Goal: Use online tool/utility: Utilize a website feature to perform a specific function

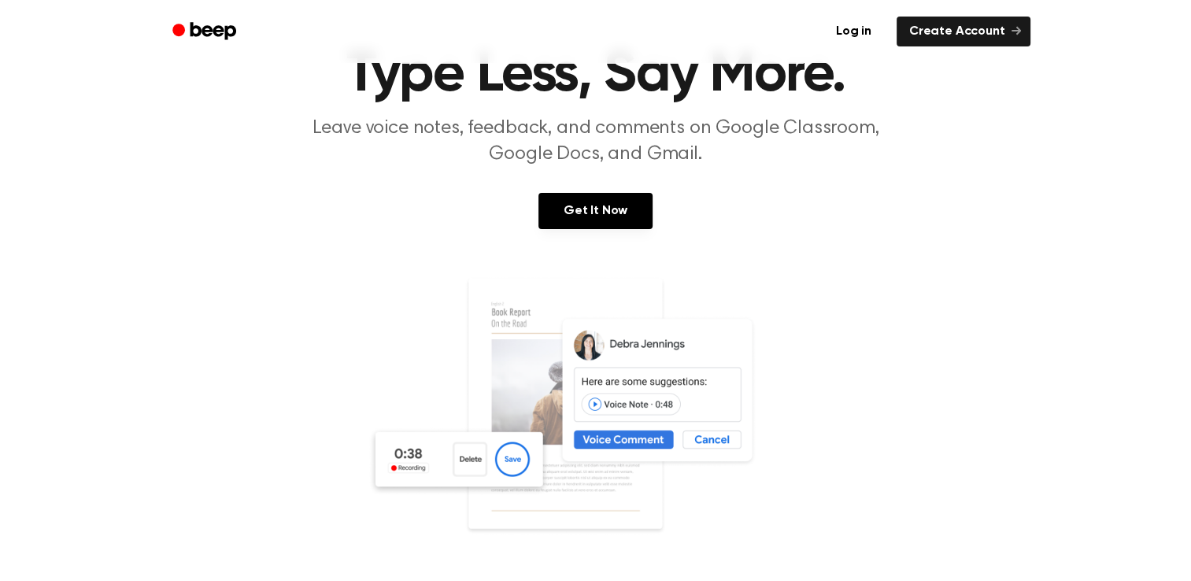
scroll to position [79, 0]
click at [612, 227] on link "Get It Now" at bounding box center [595, 212] width 114 height 36
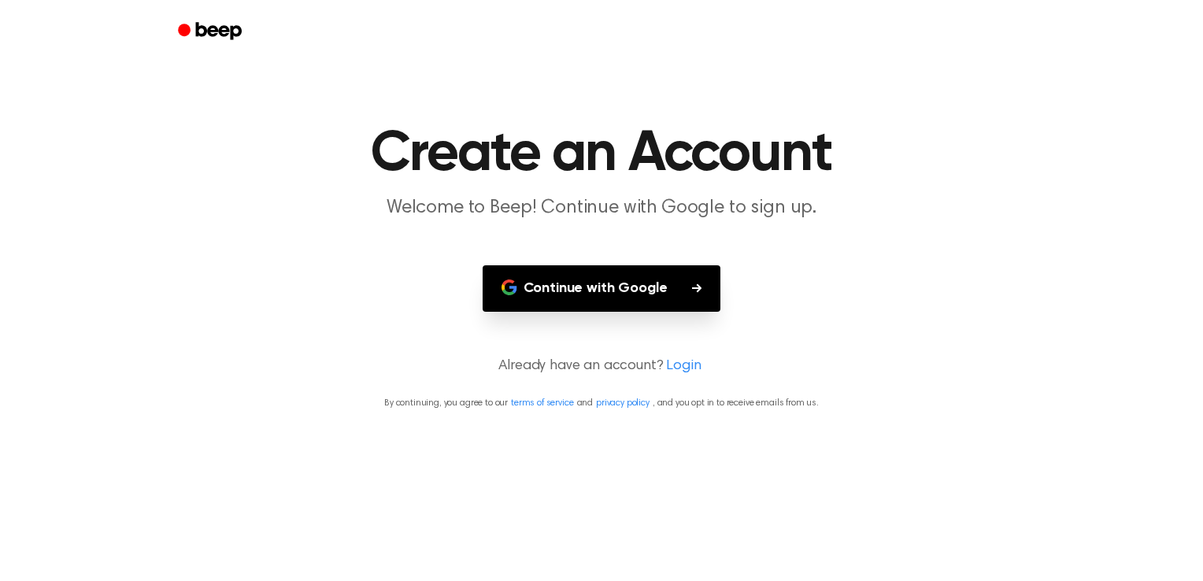
click at [686, 301] on button "Continue with Google" at bounding box center [602, 288] width 239 height 46
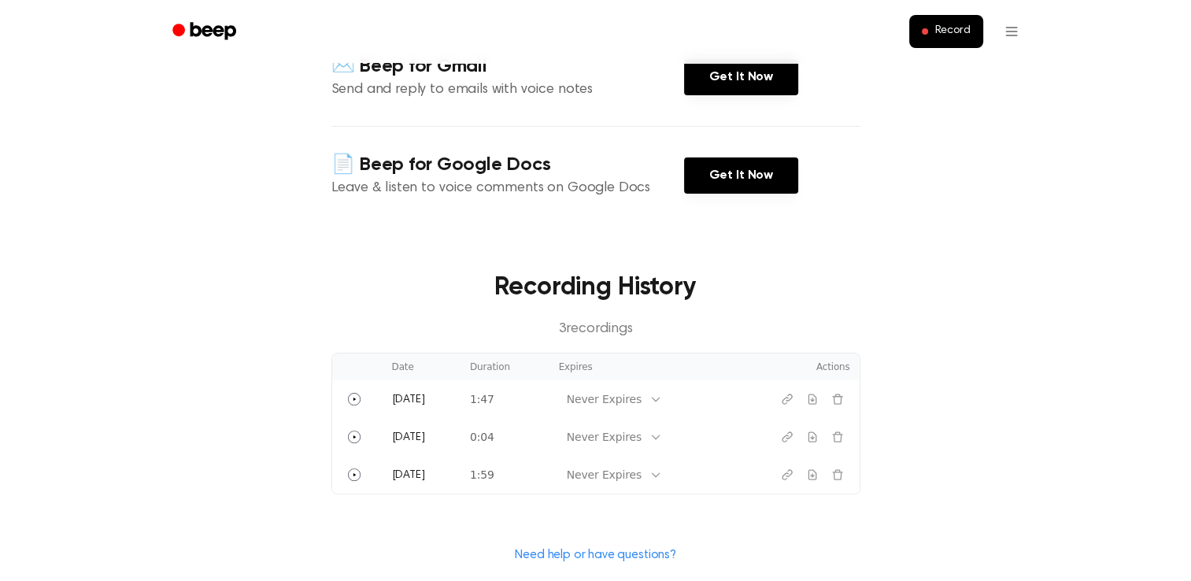
scroll to position [236, 0]
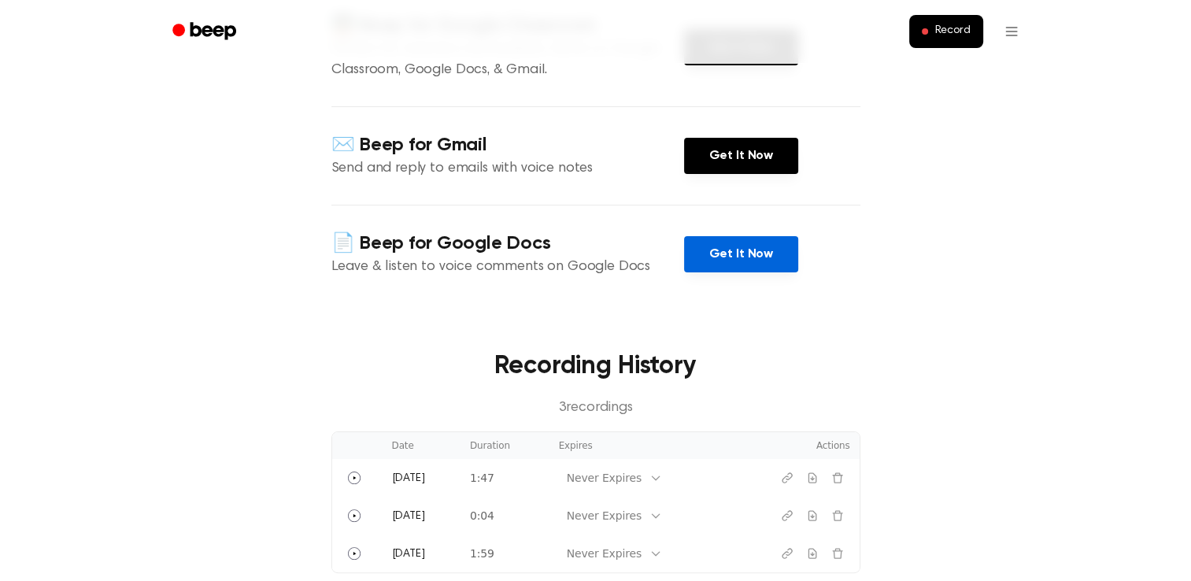
click at [723, 260] on link "Get It Now" at bounding box center [741, 254] width 114 height 36
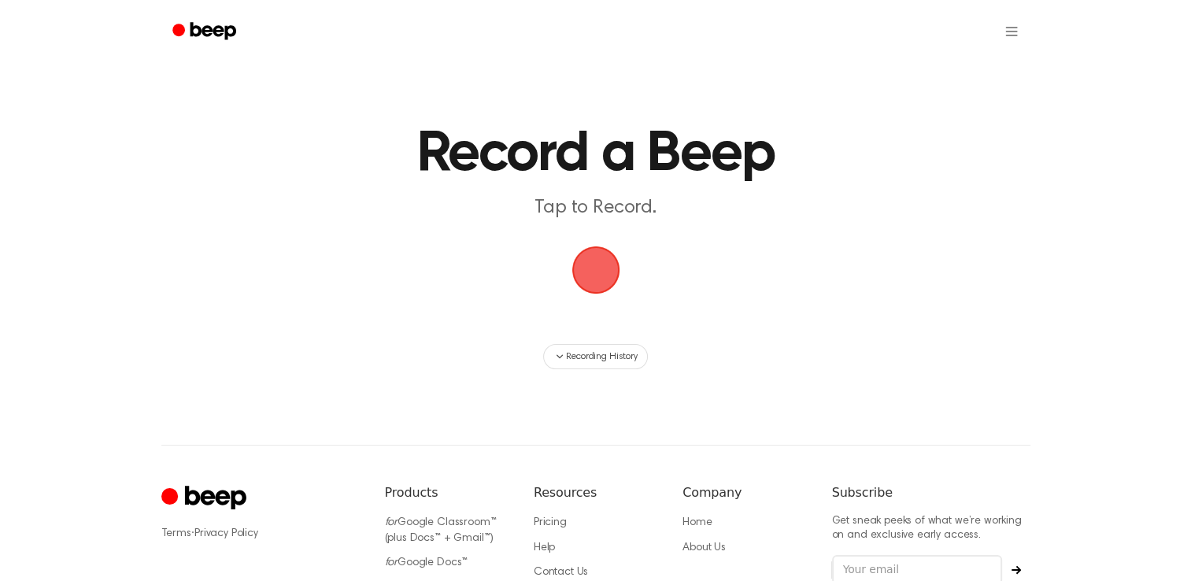
click at [601, 285] on span "button" at bounding box center [596, 270] width 44 height 44
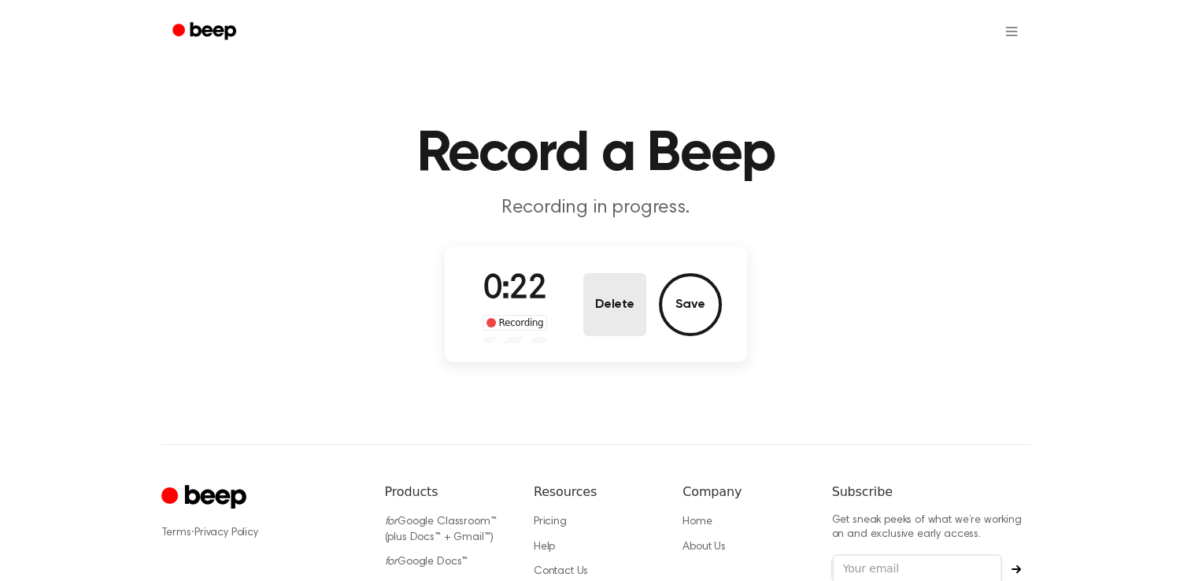
click at [636, 321] on button "Delete" at bounding box center [614, 304] width 63 height 63
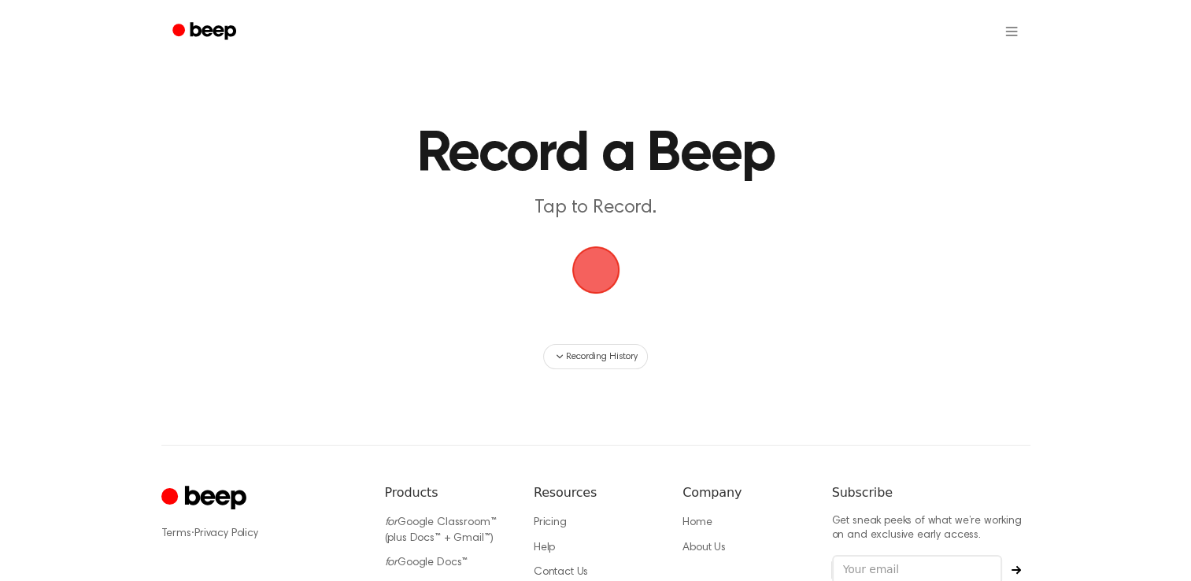
click at [608, 279] on span "button" at bounding box center [596, 270] width 65 height 65
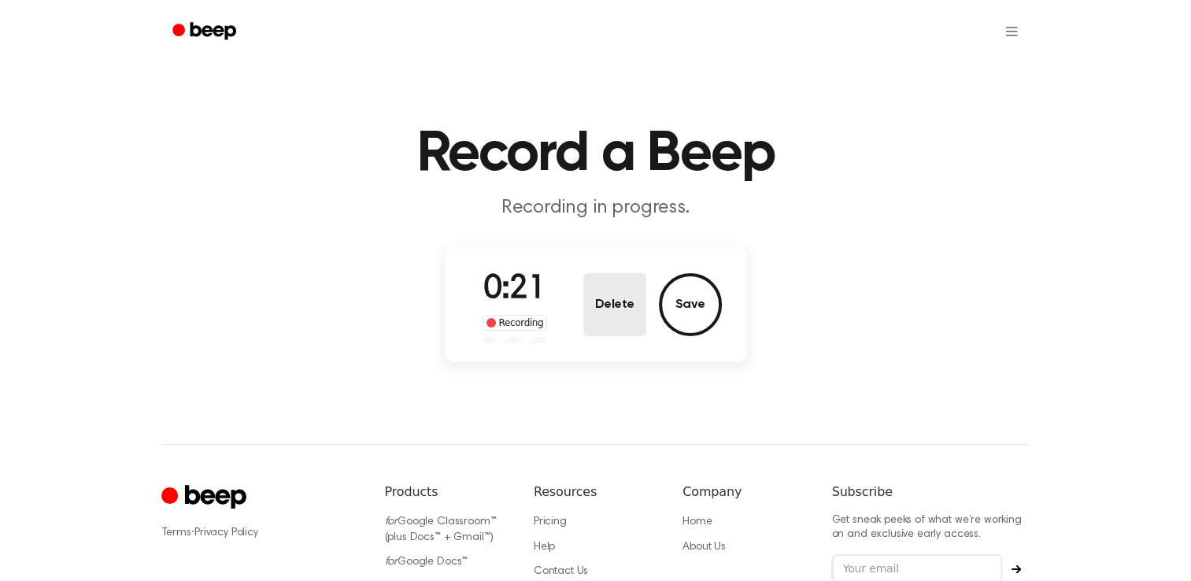
click at [601, 305] on button "Delete" at bounding box center [614, 304] width 63 height 63
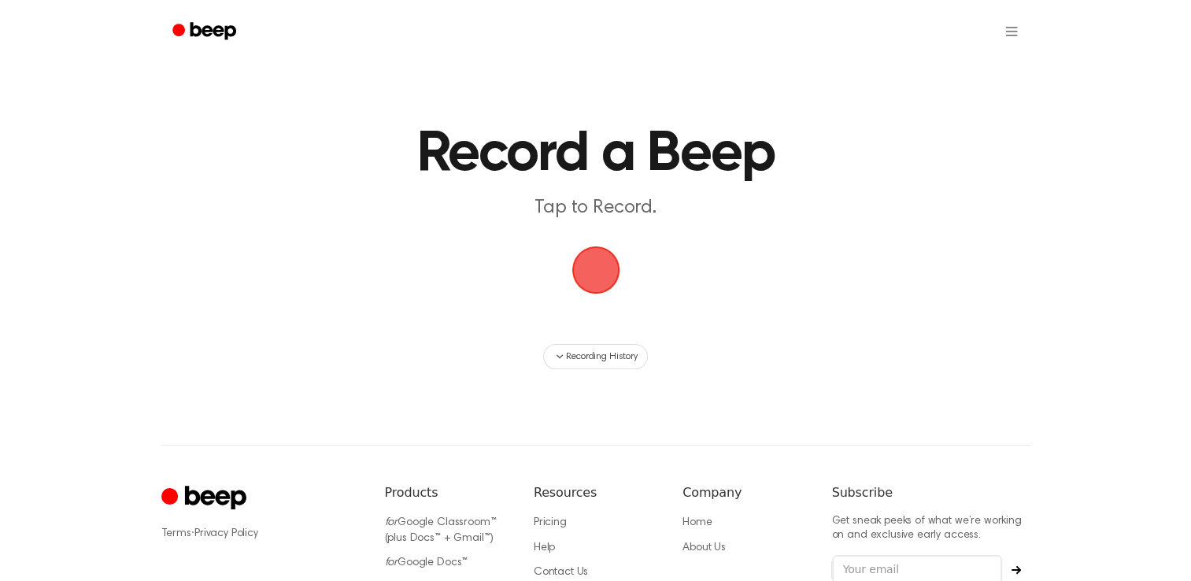
click at [613, 266] on span "button" at bounding box center [596, 270] width 44 height 44
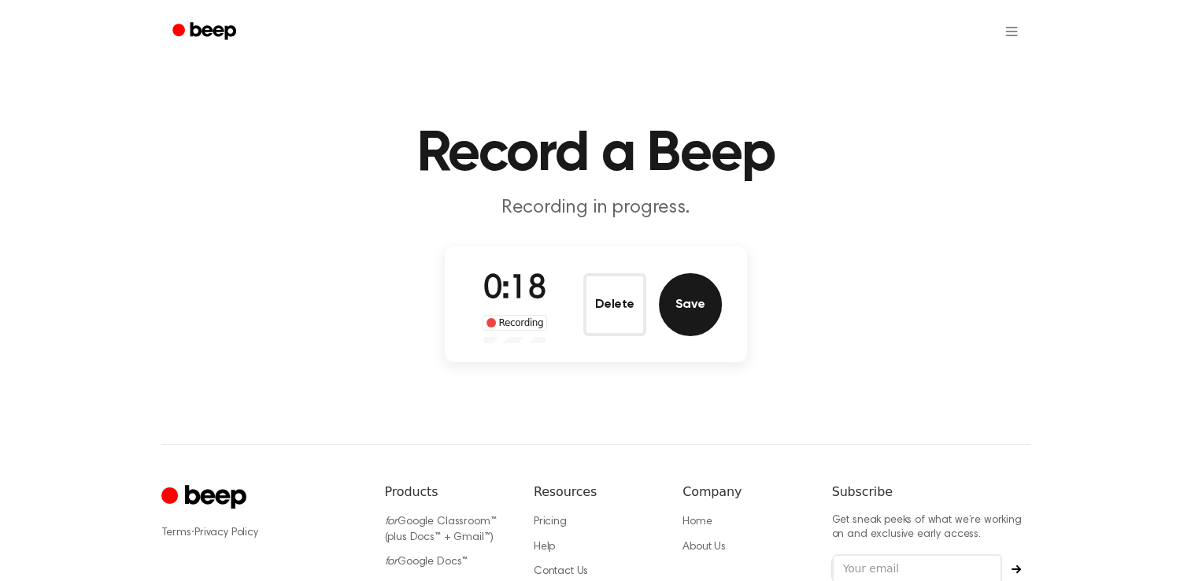
click at [696, 300] on button "Save" at bounding box center [690, 304] width 63 height 63
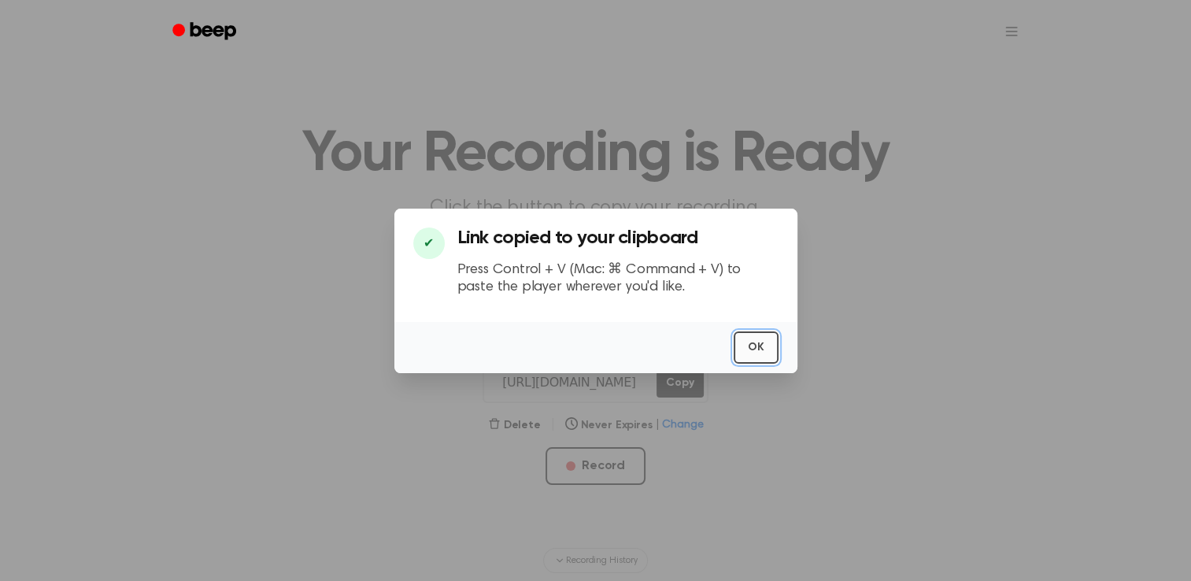
click at [762, 354] on button "OK" at bounding box center [756, 347] width 45 height 32
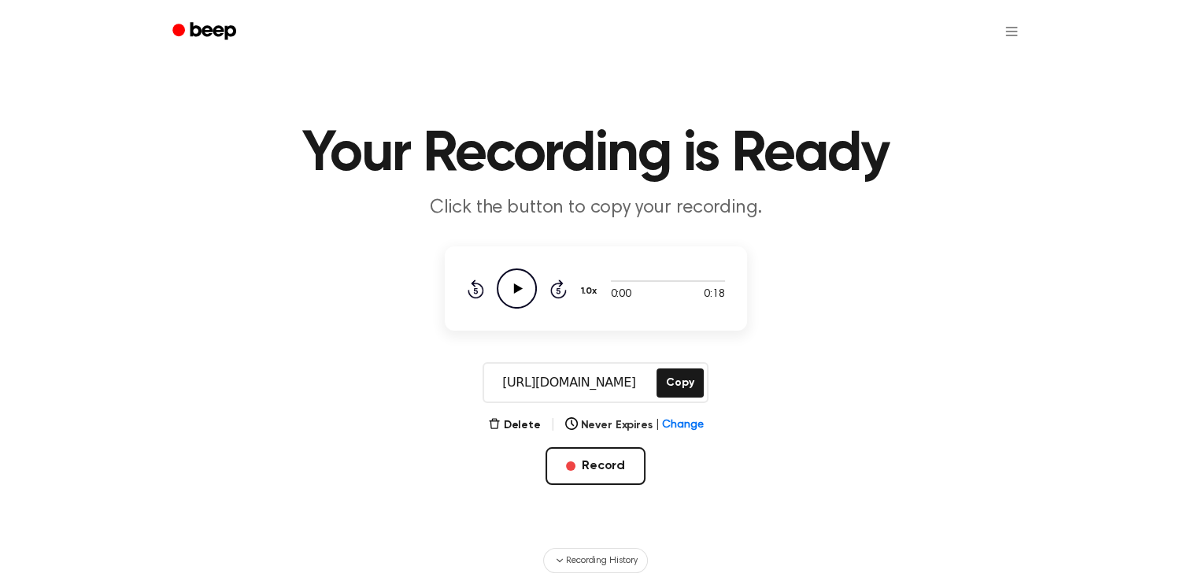
click at [526, 287] on icon "Play Audio" at bounding box center [517, 288] width 40 height 40
click at [671, 382] on button "Copy" at bounding box center [680, 382] width 46 height 29
click at [579, 471] on button "Record" at bounding box center [596, 466] width 100 height 38
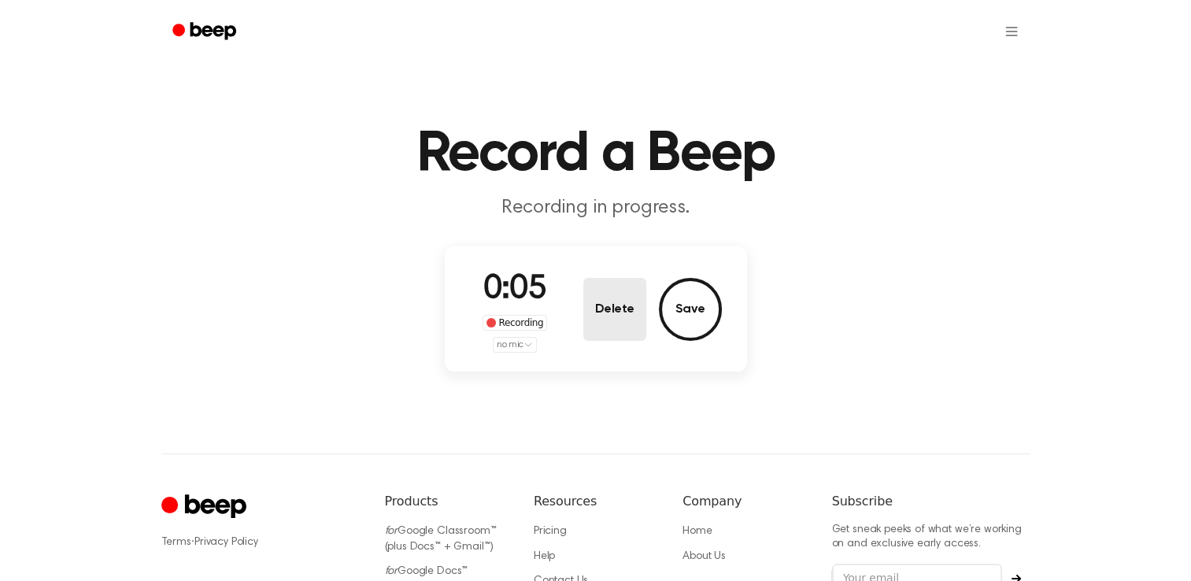
click at [592, 316] on button "Delete" at bounding box center [614, 309] width 63 height 63
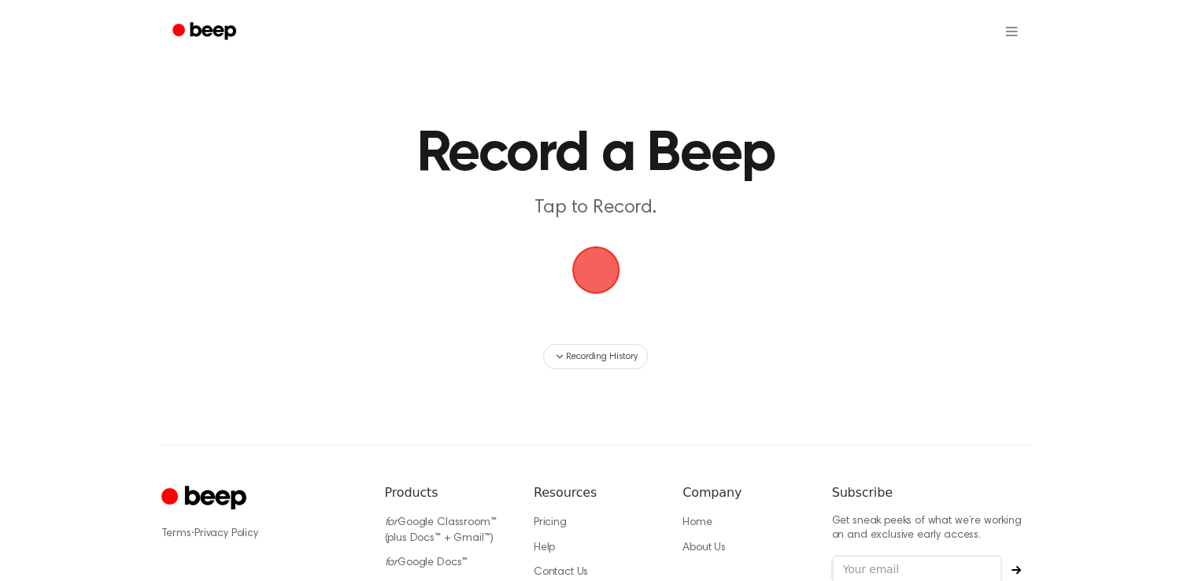
click at [595, 277] on span "button" at bounding box center [596, 270] width 44 height 44
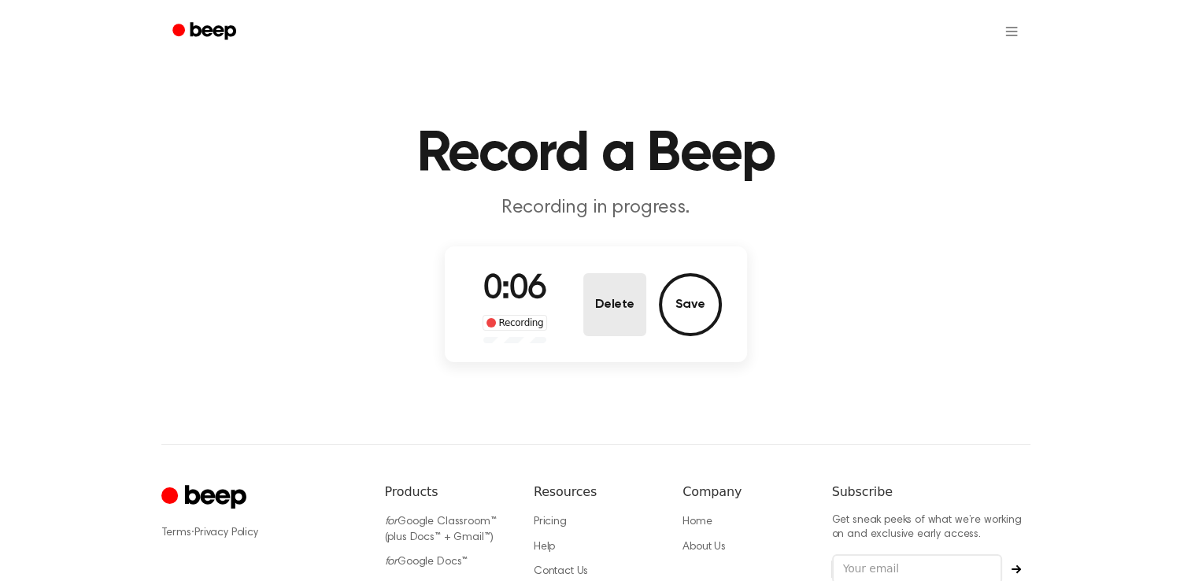
click at [622, 315] on button "Delete" at bounding box center [614, 304] width 63 height 63
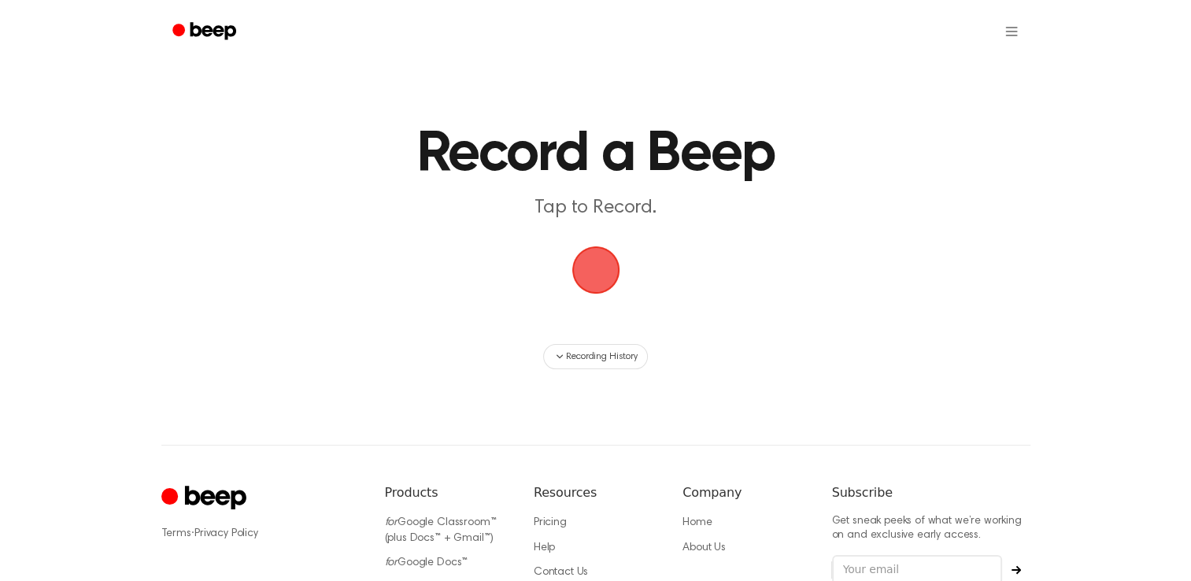
click at [603, 260] on span "button" at bounding box center [595, 270] width 51 height 51
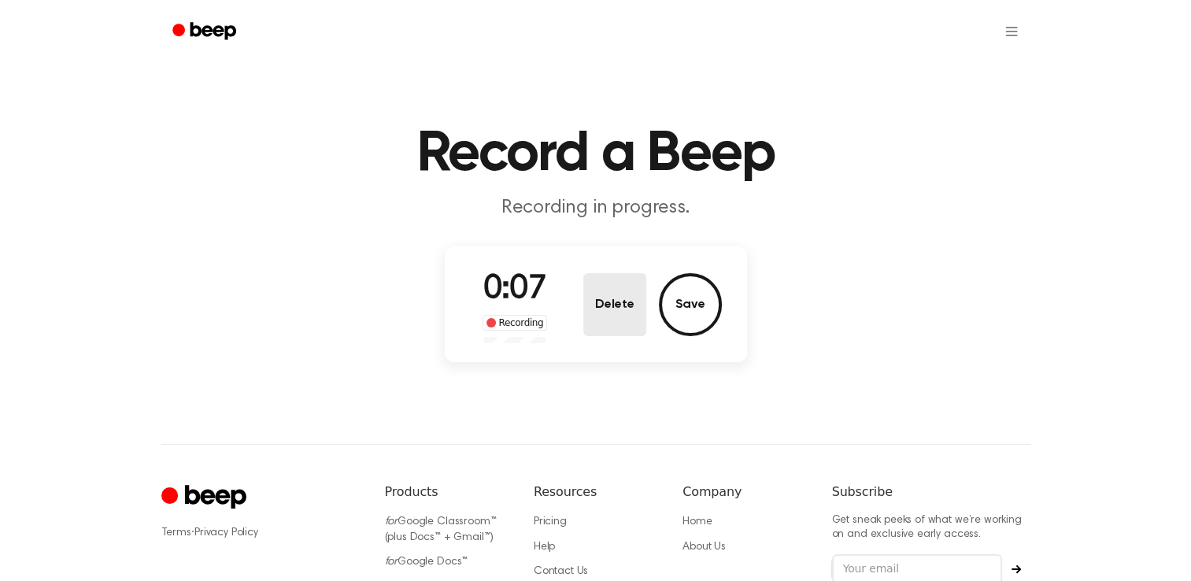
click at [611, 300] on button "Delete" at bounding box center [614, 304] width 63 height 63
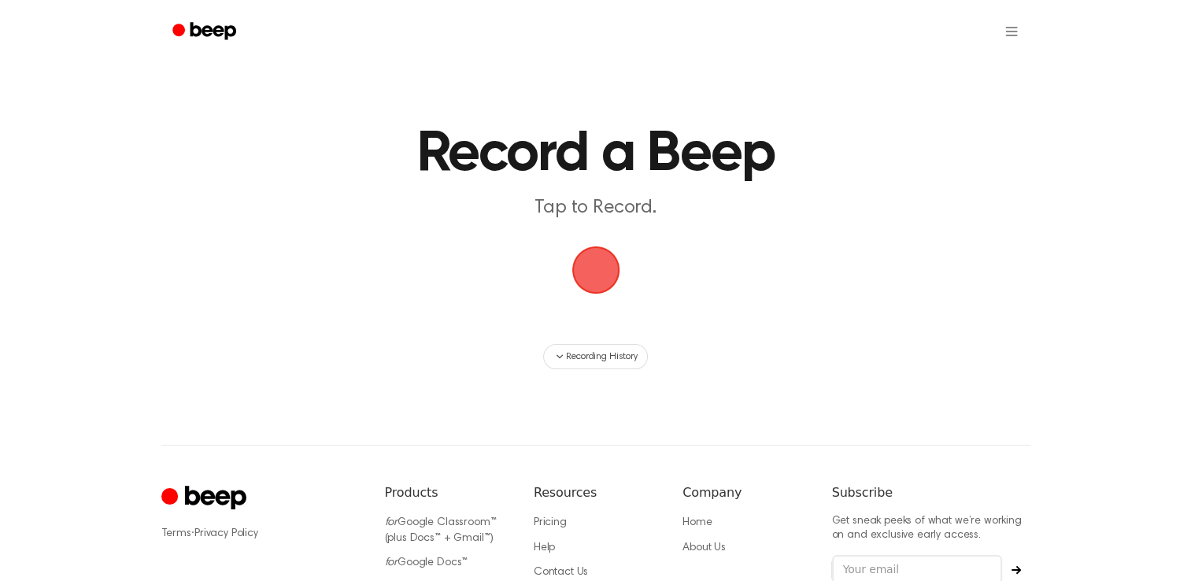
click at [598, 276] on span "button" at bounding box center [596, 270] width 44 height 44
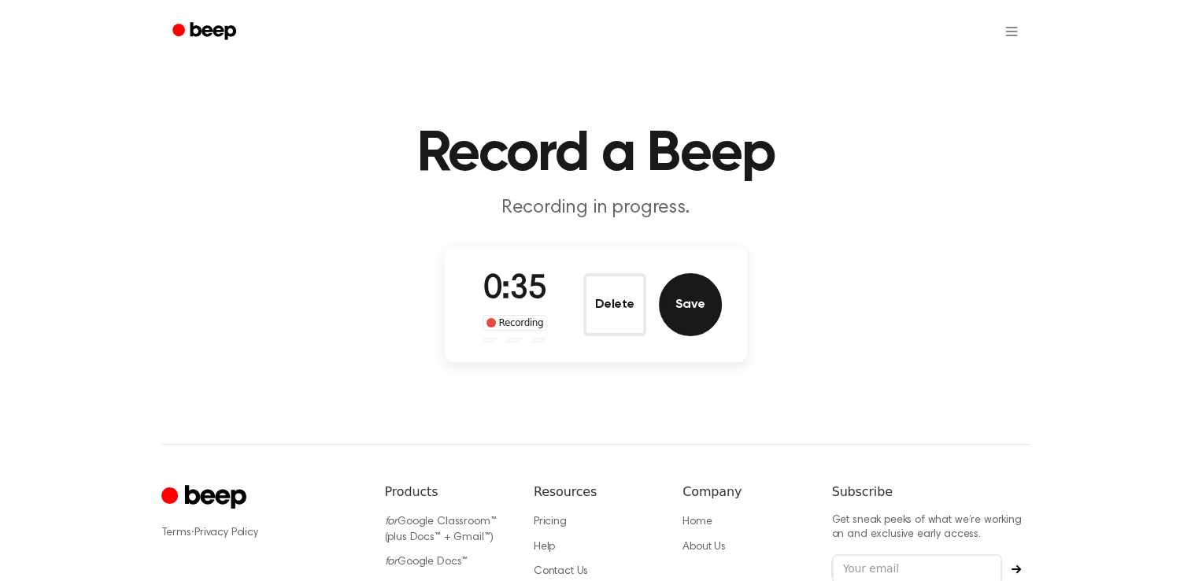
click at [671, 294] on button "Save" at bounding box center [690, 304] width 63 height 63
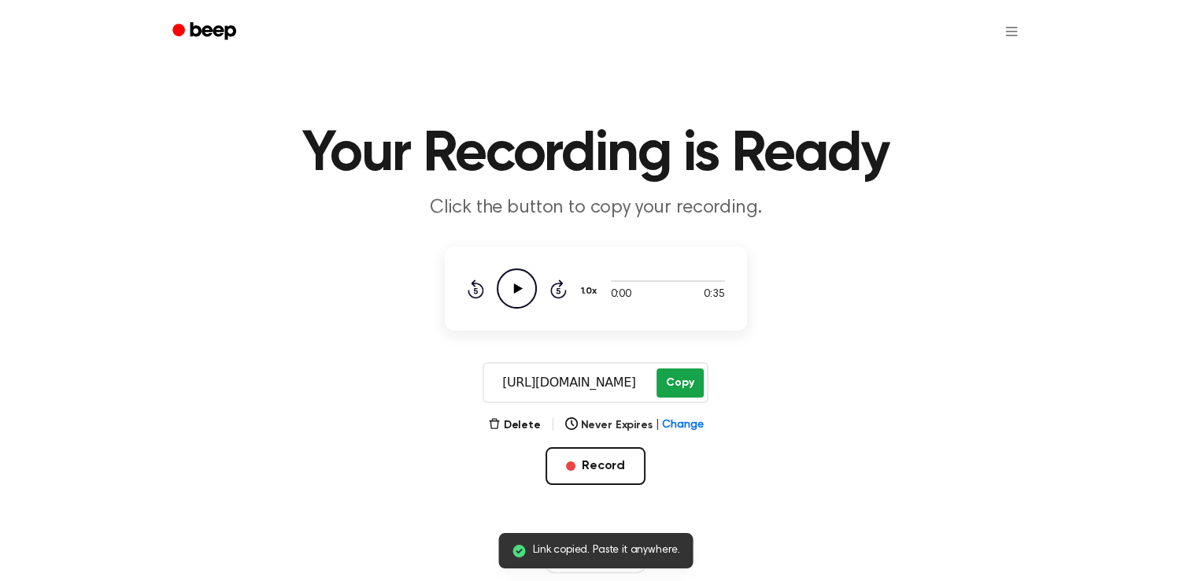
click at [683, 376] on button "Copy" at bounding box center [680, 382] width 46 height 29
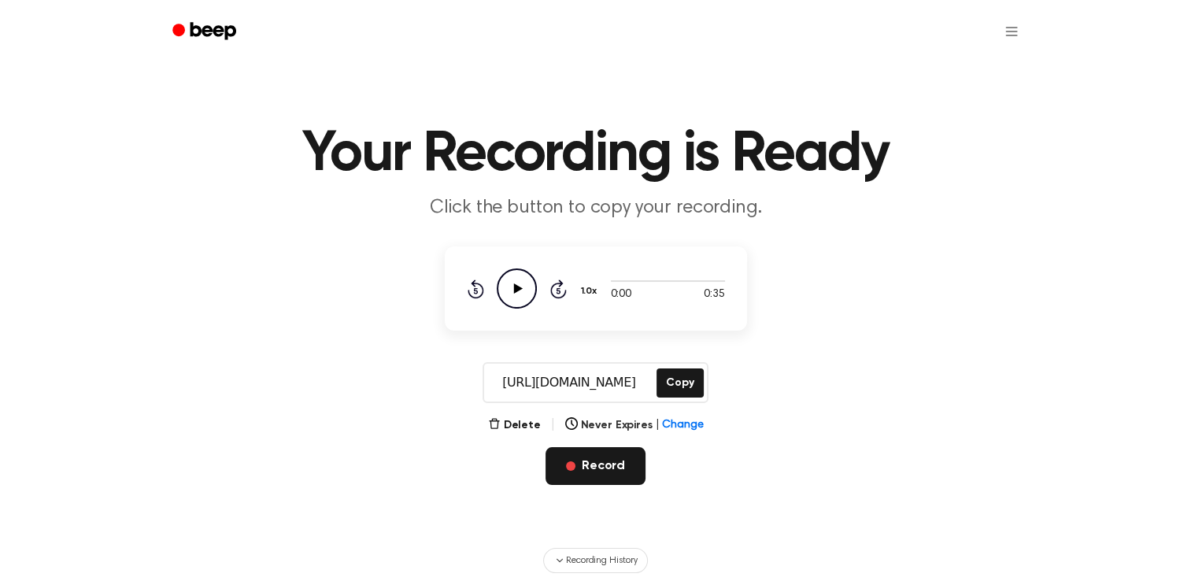
click at [603, 461] on button "Record" at bounding box center [596, 466] width 100 height 38
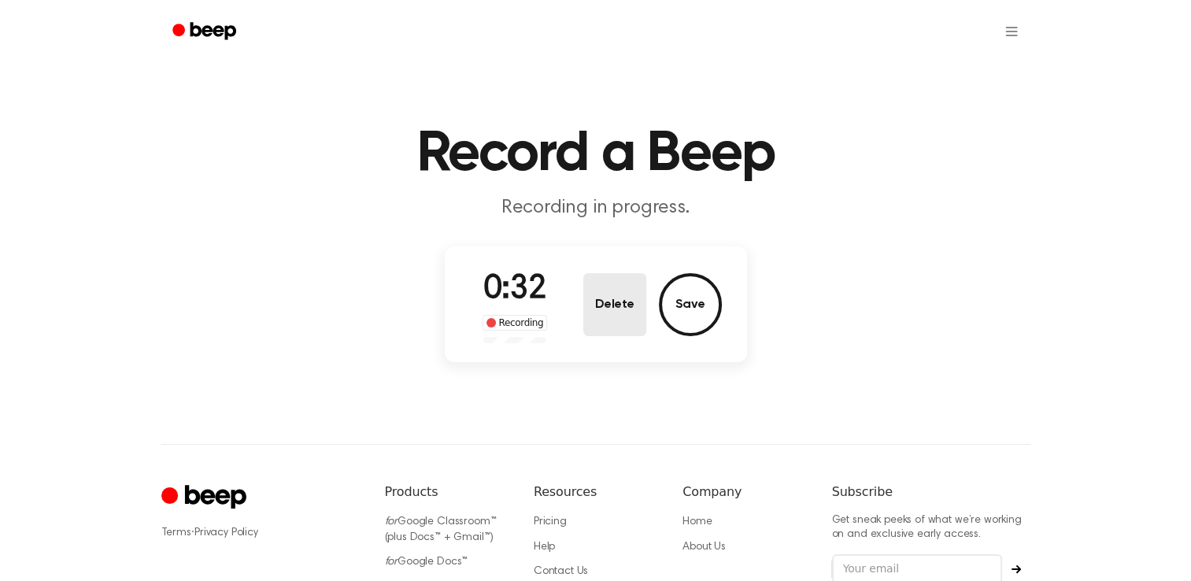
click at [630, 289] on button "Delete" at bounding box center [614, 304] width 63 height 63
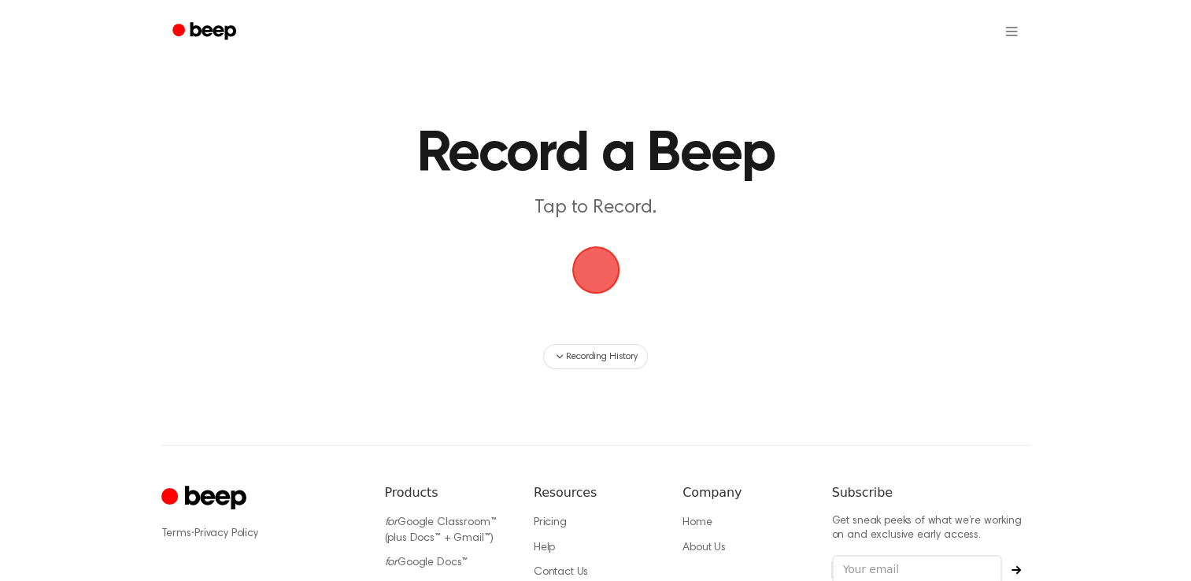
click at [598, 268] on span "button" at bounding box center [596, 270] width 48 height 48
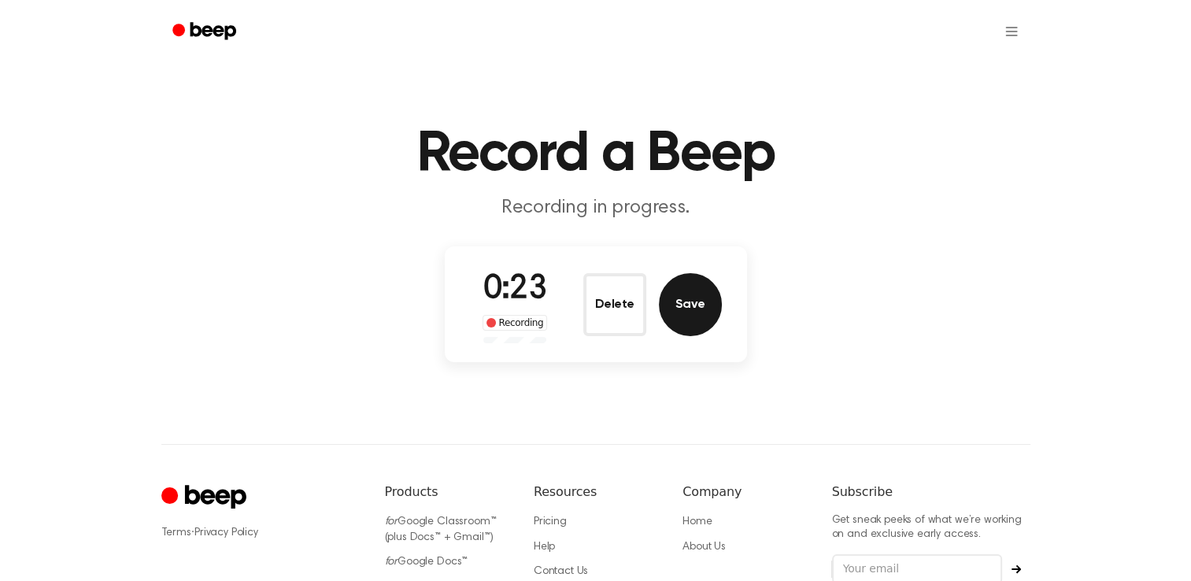
click at [667, 320] on button "Save" at bounding box center [690, 304] width 63 height 63
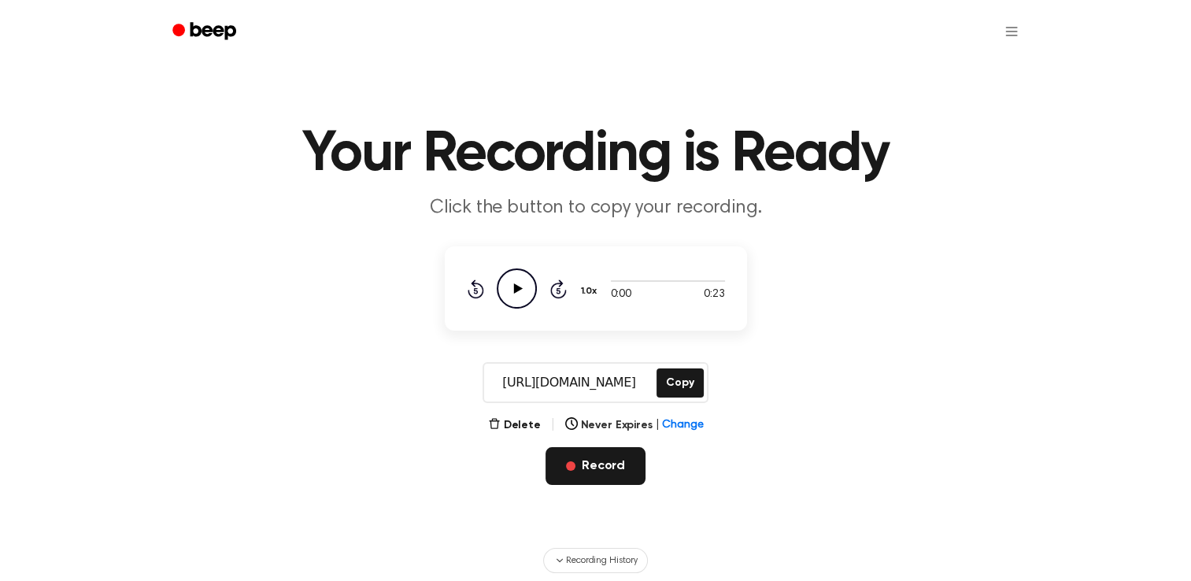
click at [595, 476] on button "Record" at bounding box center [596, 466] width 100 height 38
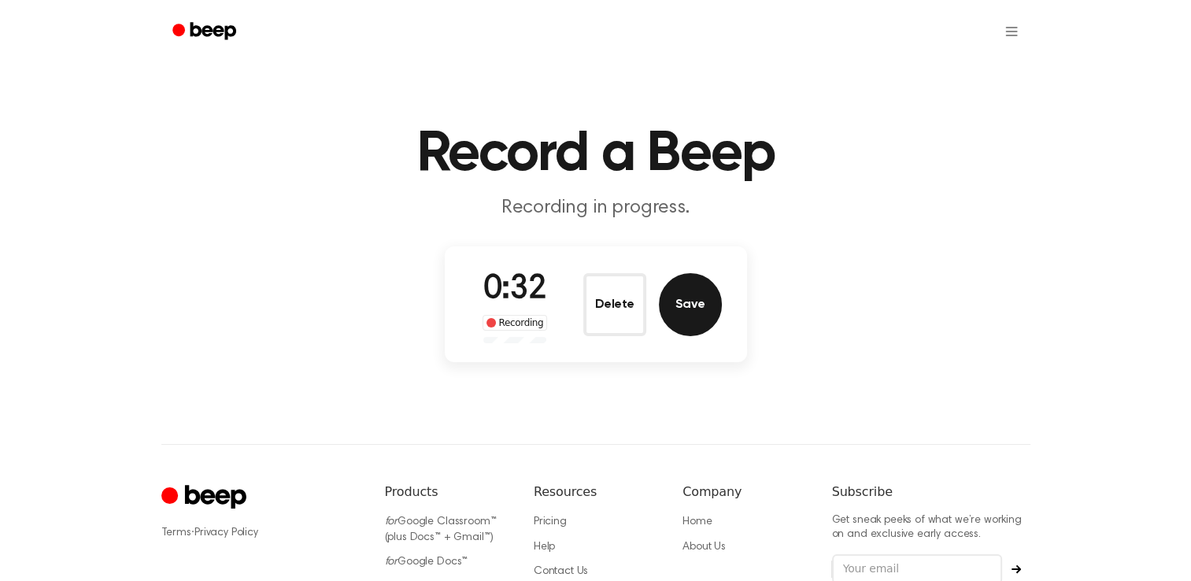
click at [671, 297] on button "Save" at bounding box center [690, 304] width 63 height 63
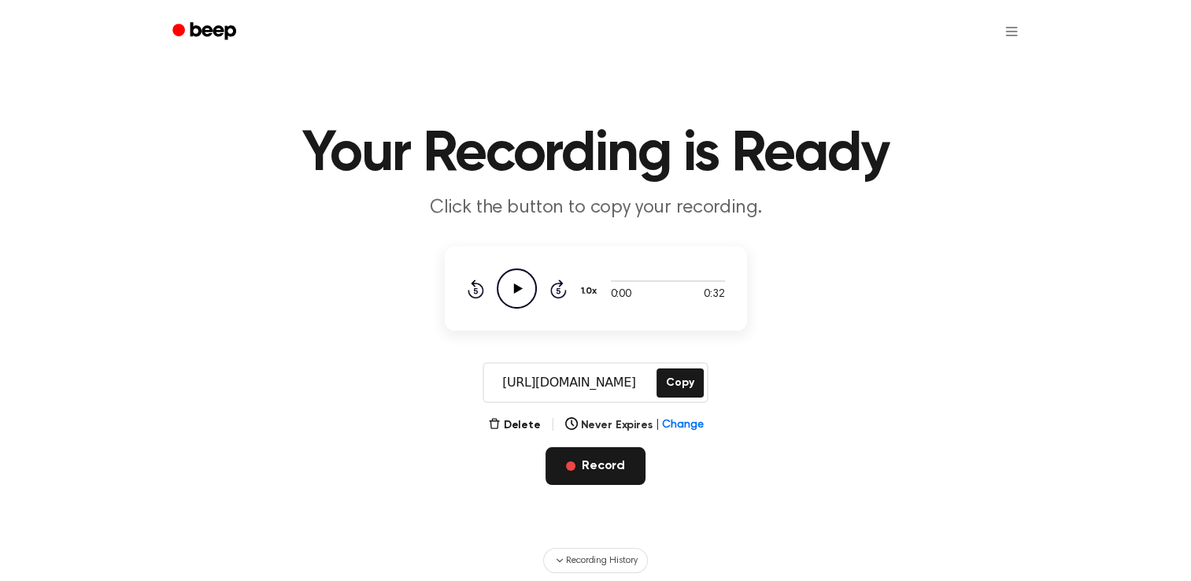
click at [601, 472] on button "Record" at bounding box center [596, 466] width 100 height 38
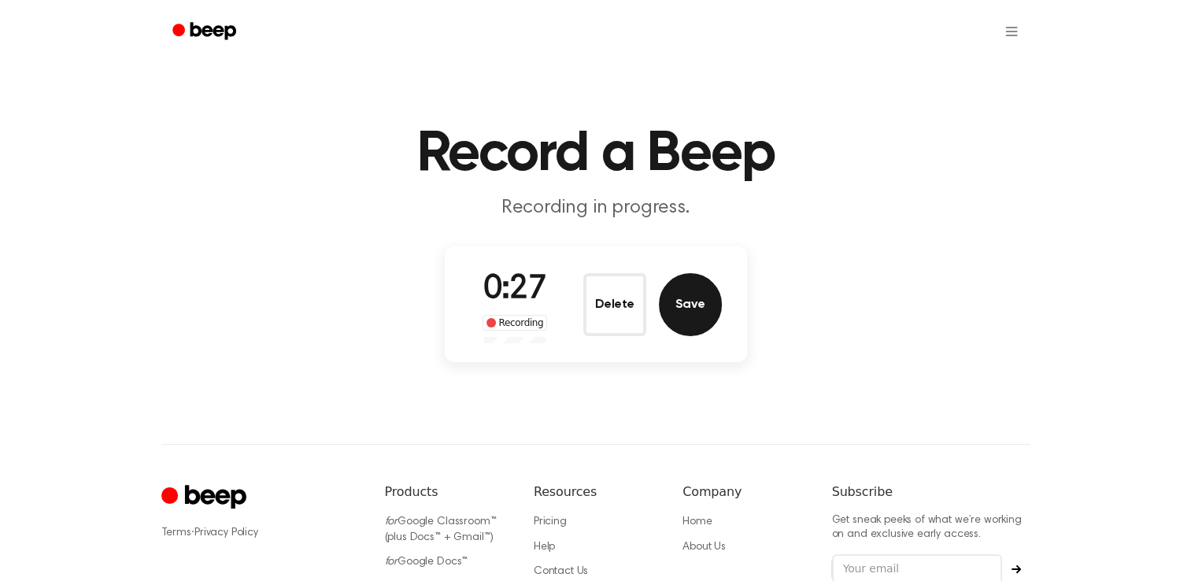
click at [671, 307] on button "Save" at bounding box center [690, 304] width 63 height 63
